Goal: Information Seeking & Learning: Learn about a topic

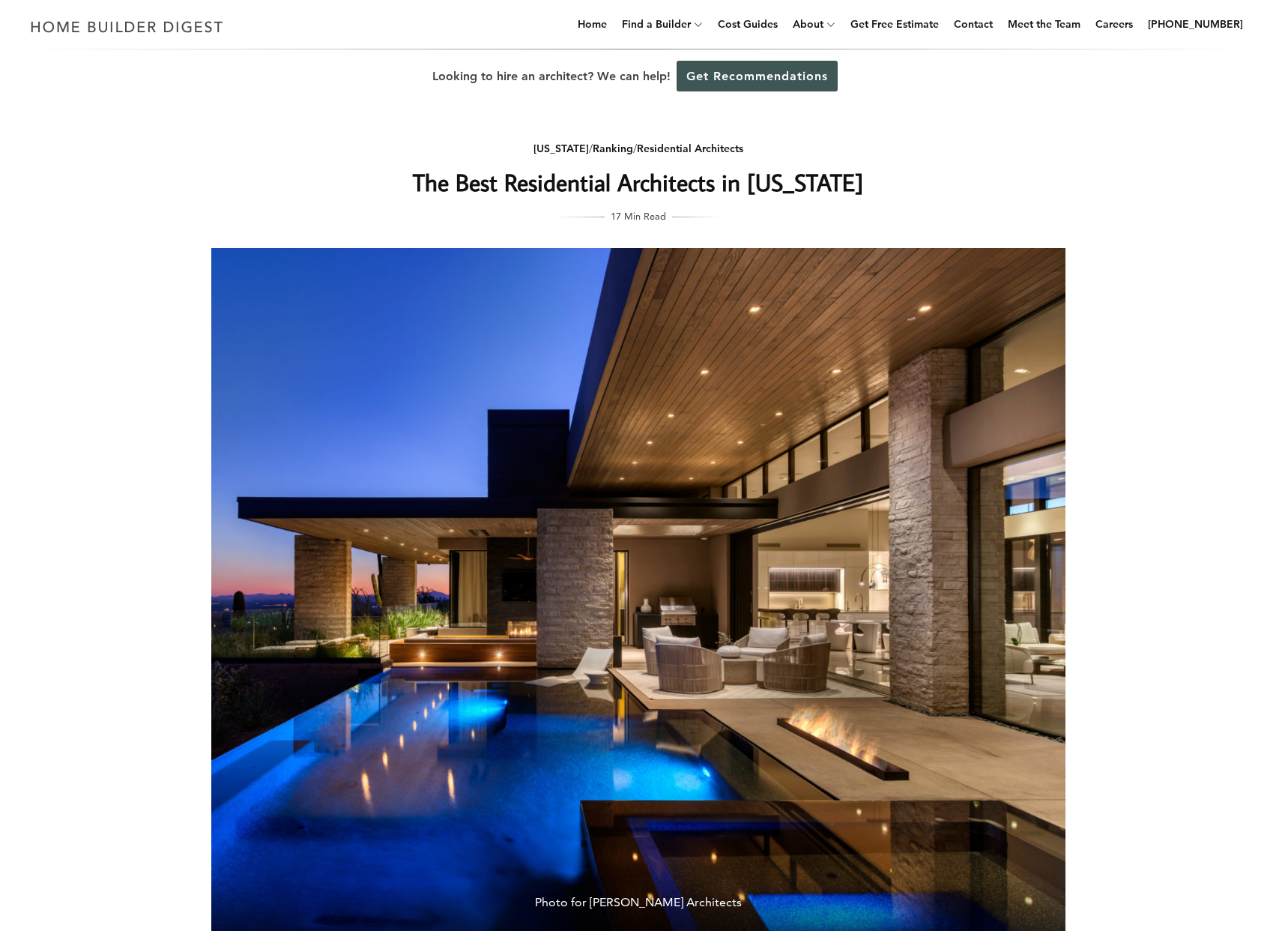
scroll to position [350, 0]
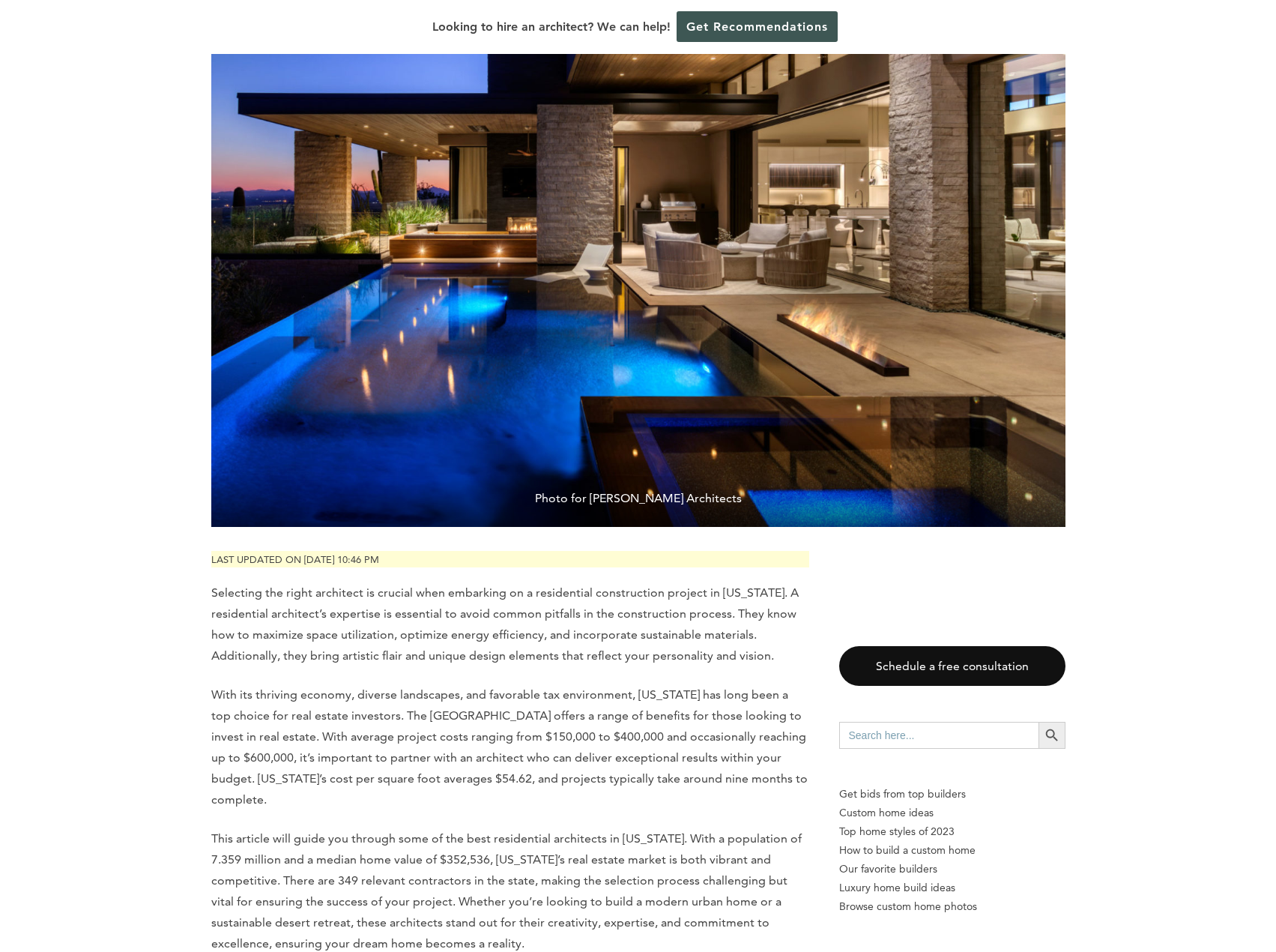
click at [572, 730] on p "With its thriving economy, diverse landscapes, and favorable tax environment, […" at bounding box center [510, 747] width 598 height 126
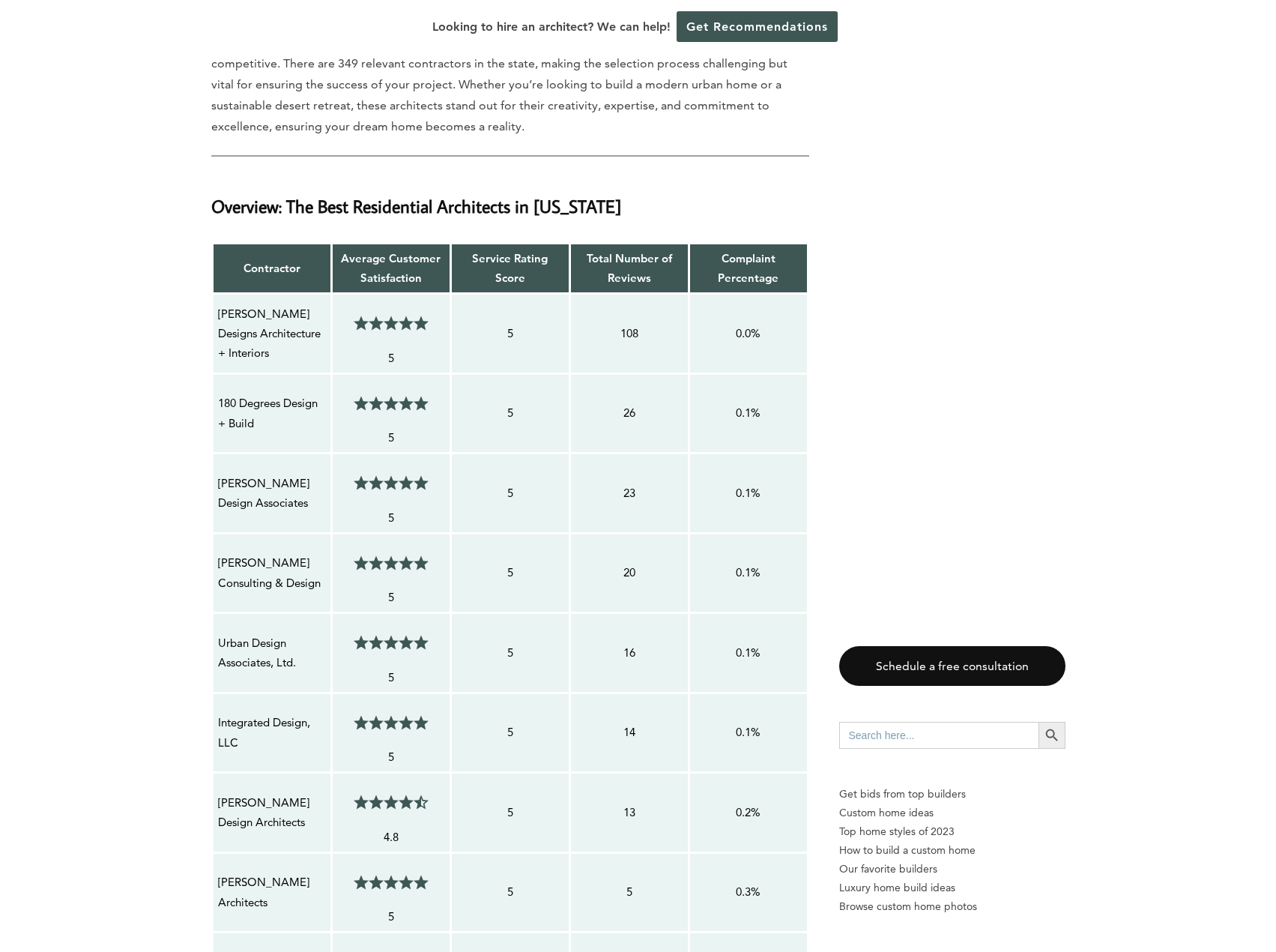
scroll to position [1166, 0]
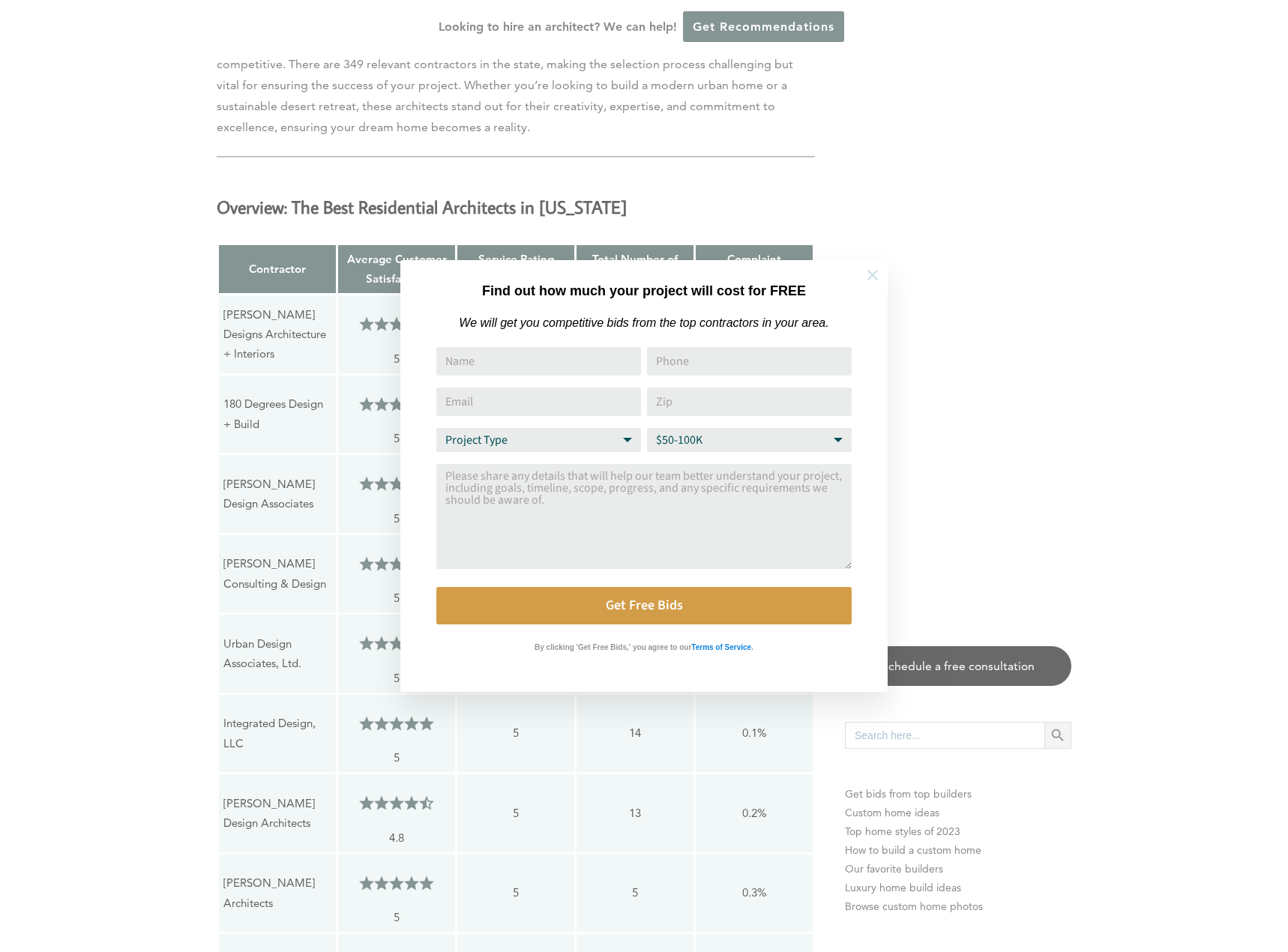
click at [871, 273] on icon at bounding box center [873, 274] width 11 height 11
